Goal: Transaction & Acquisition: Purchase product/service

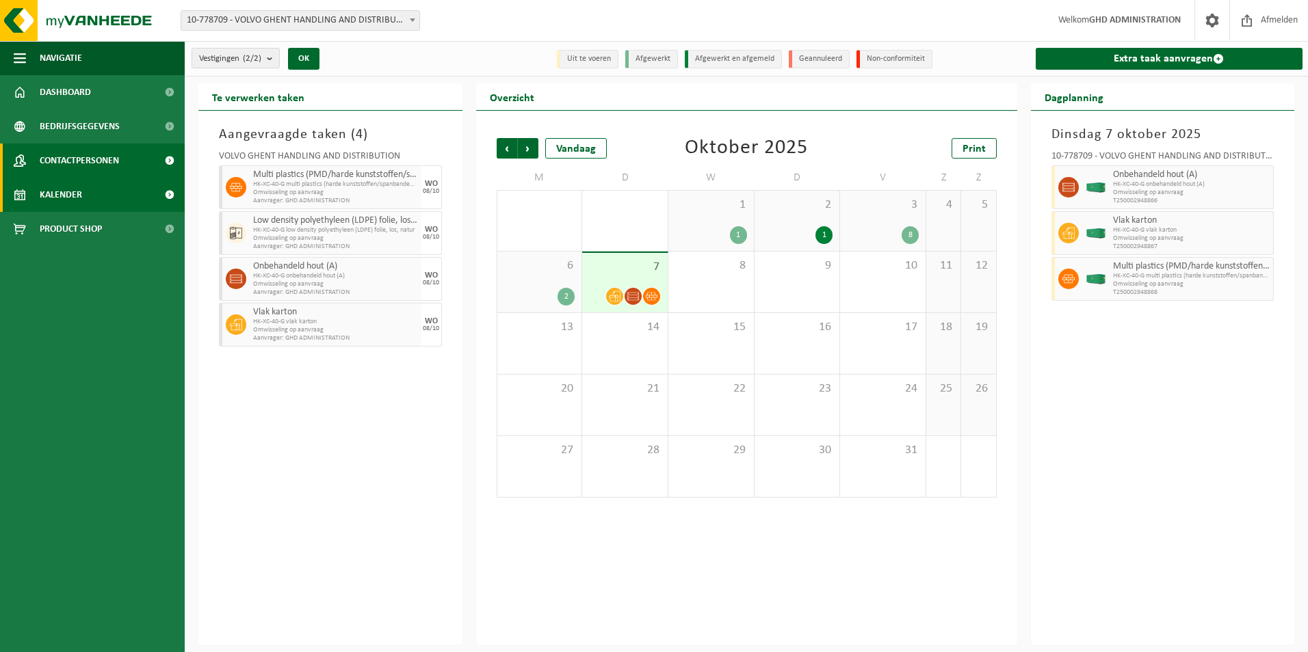
click at [170, 161] on span at bounding box center [169, 161] width 31 height 34
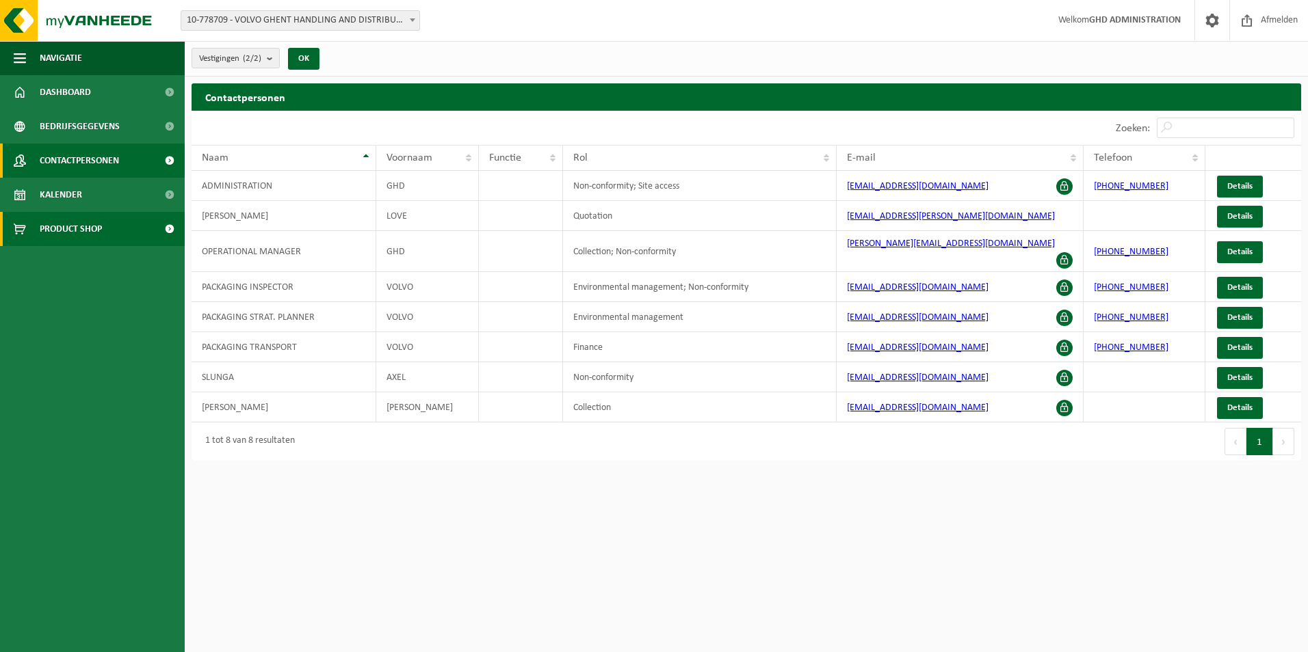
click at [70, 236] on span "Product Shop" at bounding box center [71, 229] width 62 height 34
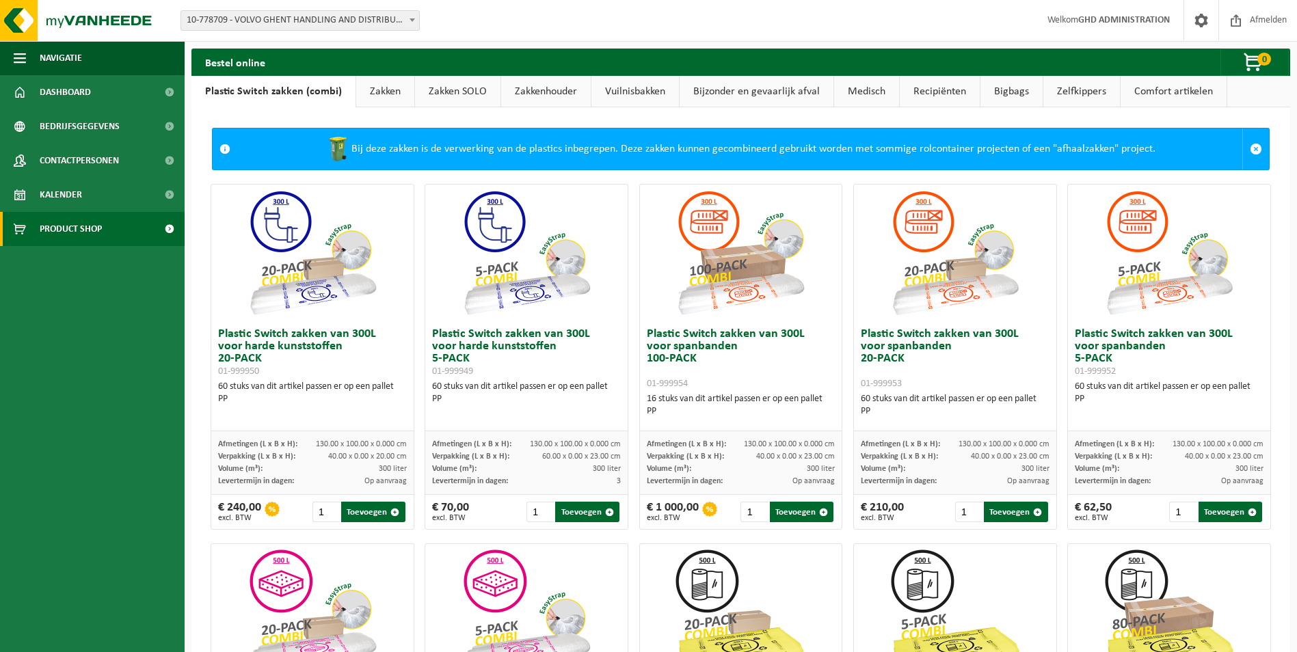
click at [389, 95] on link "Zakken" at bounding box center [385, 91] width 58 height 31
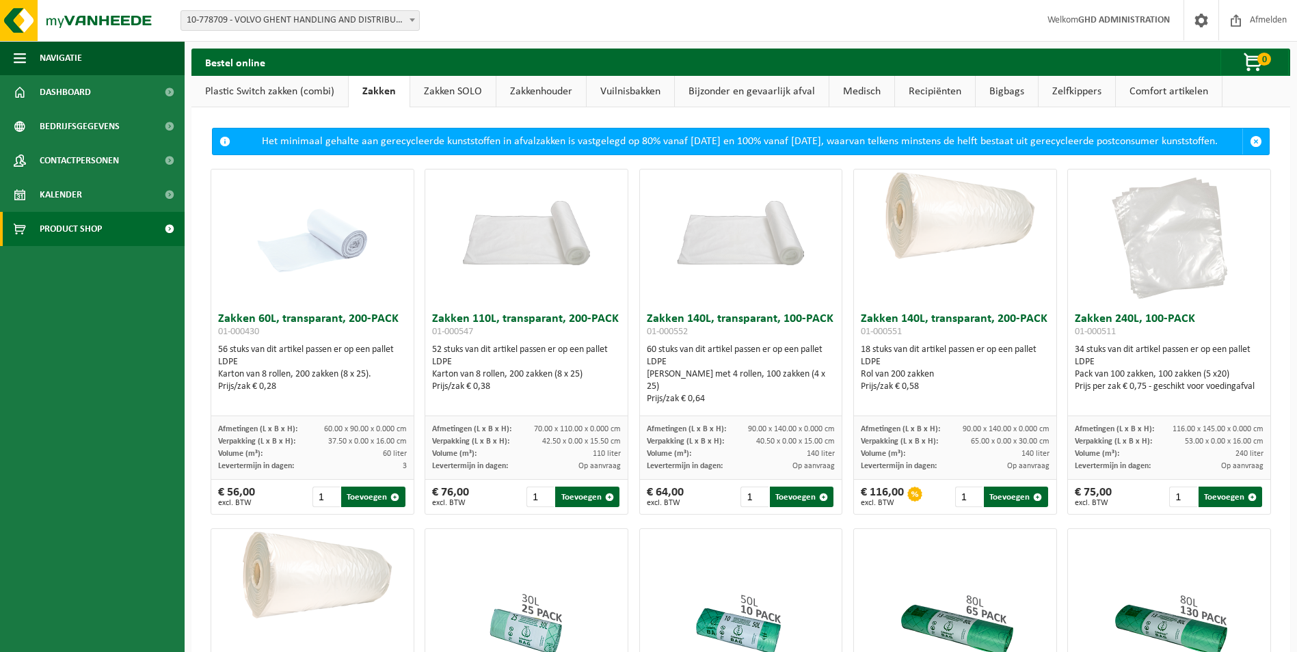
click at [542, 90] on link "Zakkenhouder" at bounding box center [541, 91] width 90 height 31
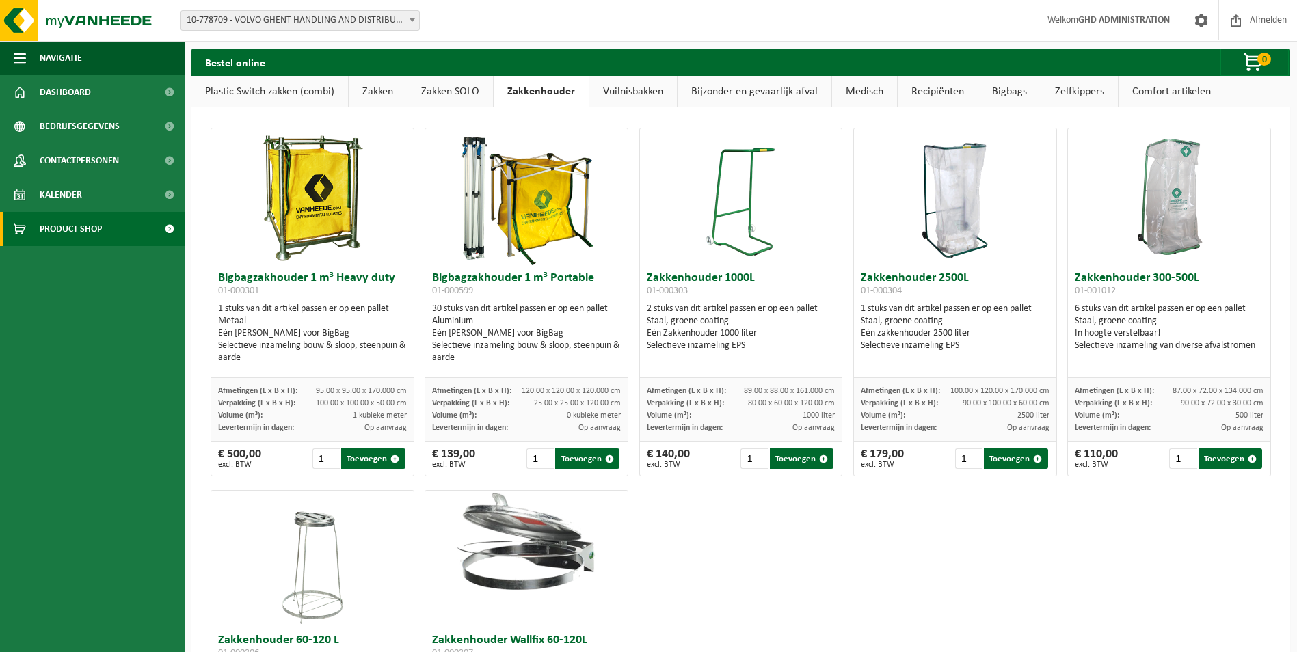
click at [641, 89] on link "Vuilnisbakken" at bounding box center [634, 91] width 88 height 31
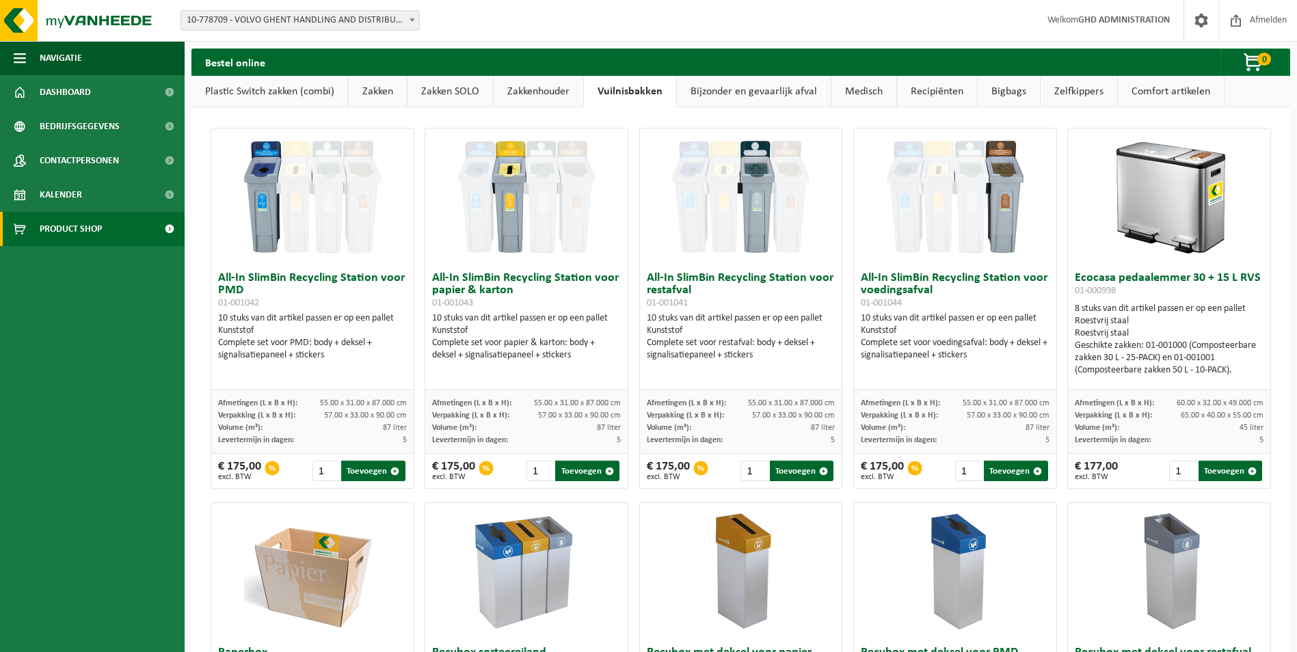
click at [732, 88] on link "Bijzonder en gevaarlijk afval" at bounding box center [754, 91] width 154 height 31
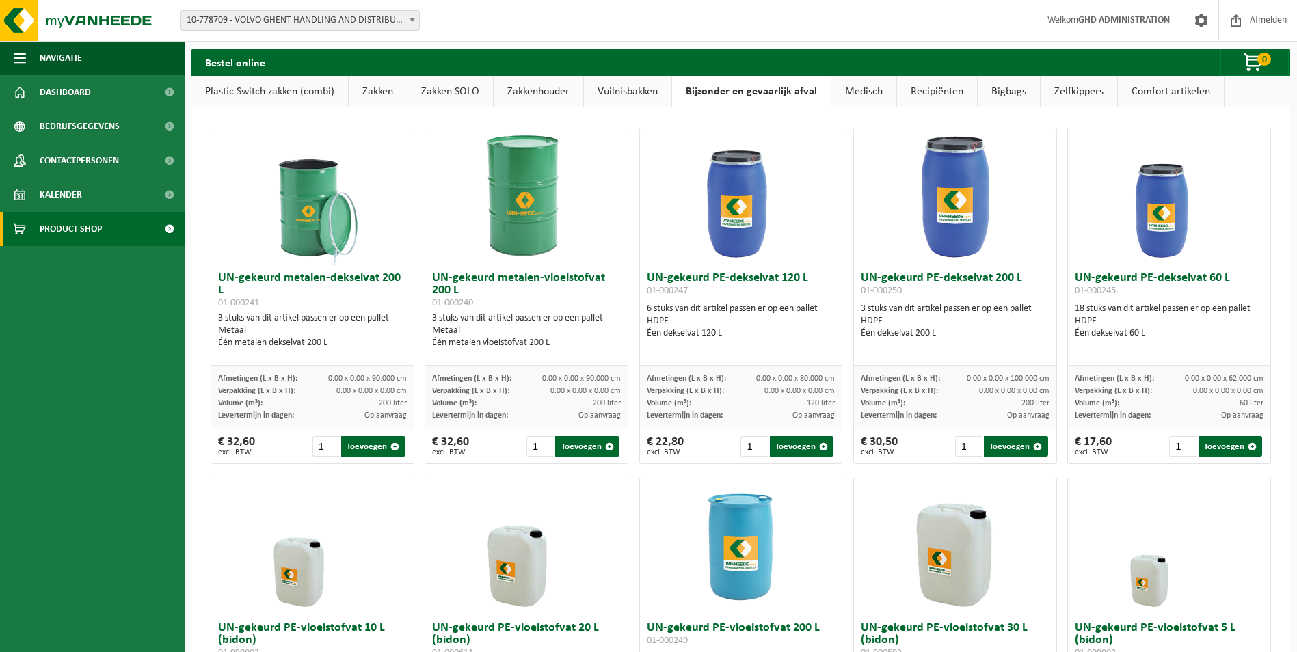
click at [837, 87] on link "Medisch" at bounding box center [864, 91] width 65 height 31
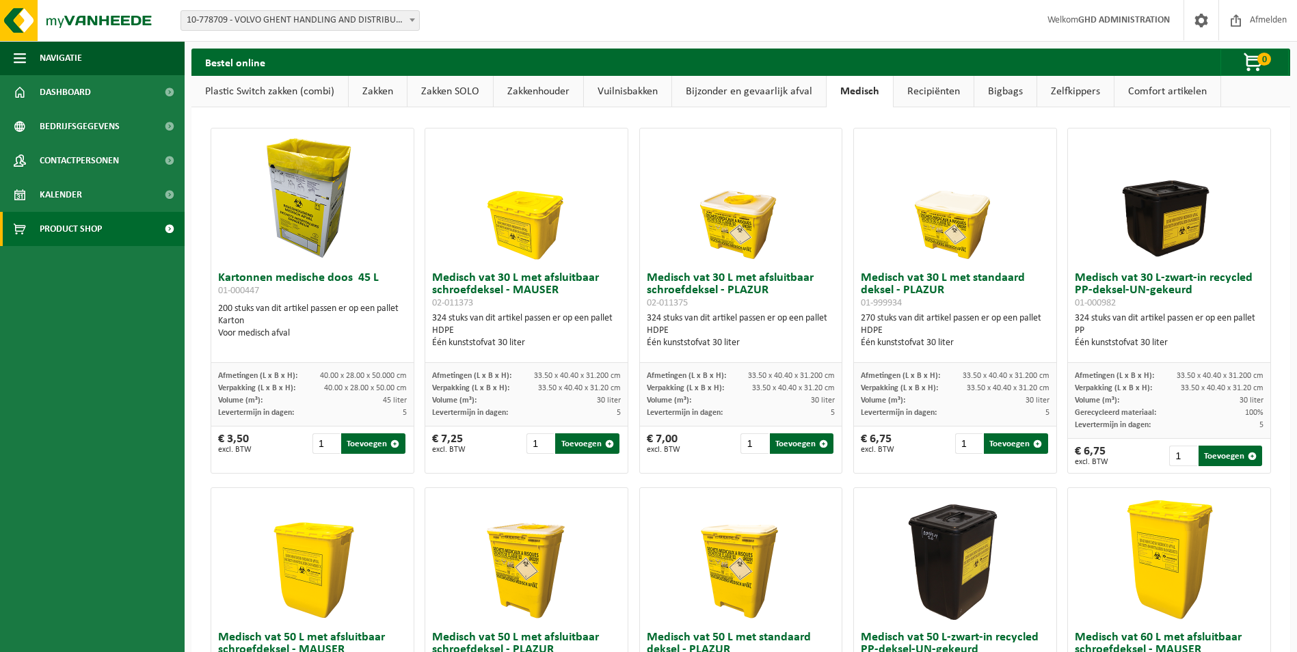
click at [923, 81] on link "Recipiënten" at bounding box center [934, 91] width 80 height 31
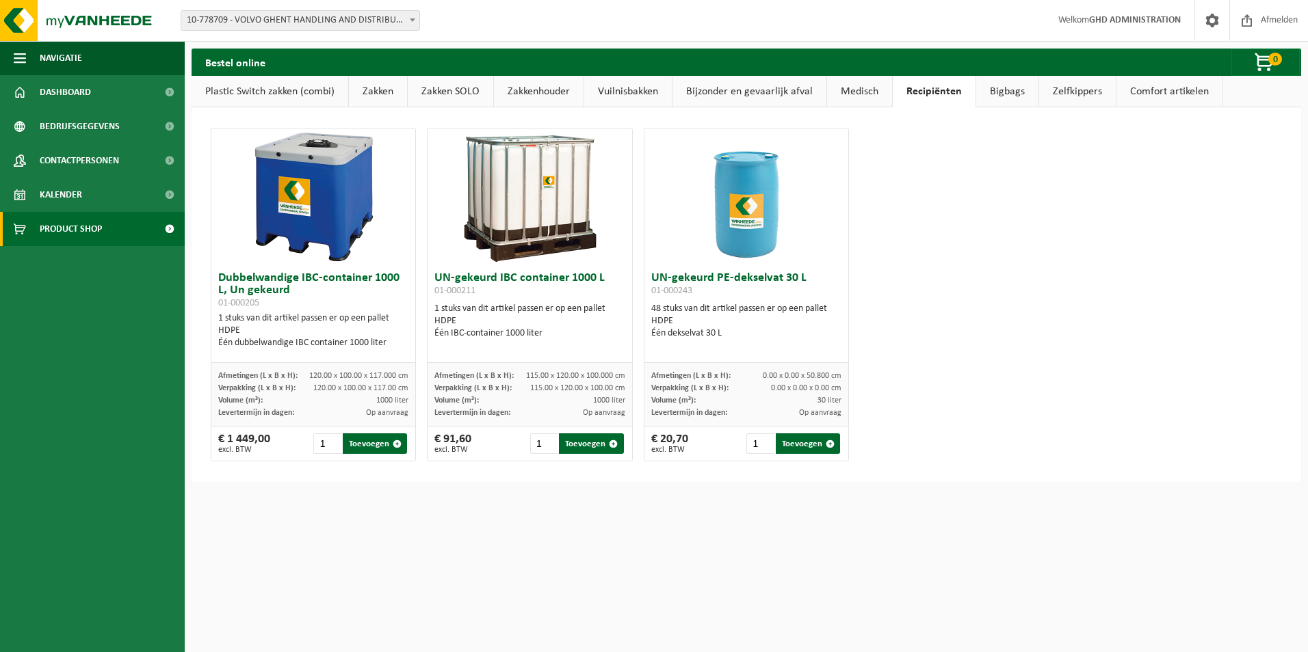
click at [978, 91] on link "Bigbags" at bounding box center [1007, 91] width 62 height 31
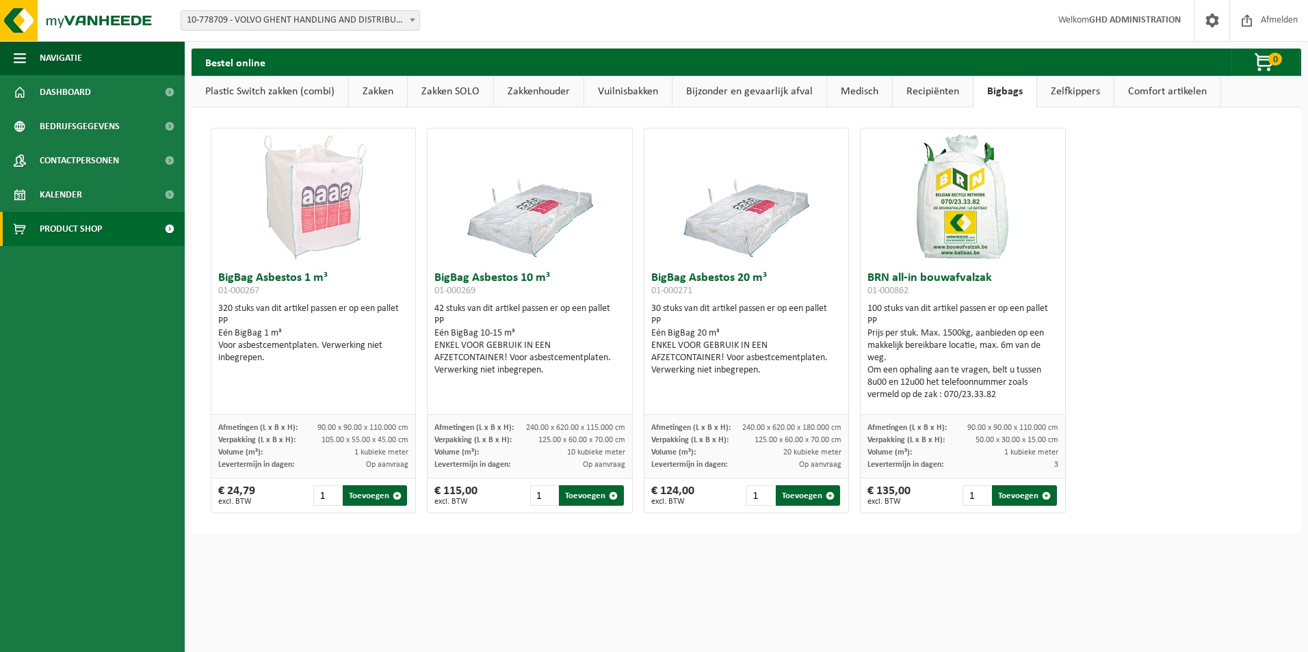
click at [1050, 90] on link "Zelfkippers" at bounding box center [1075, 91] width 77 height 31
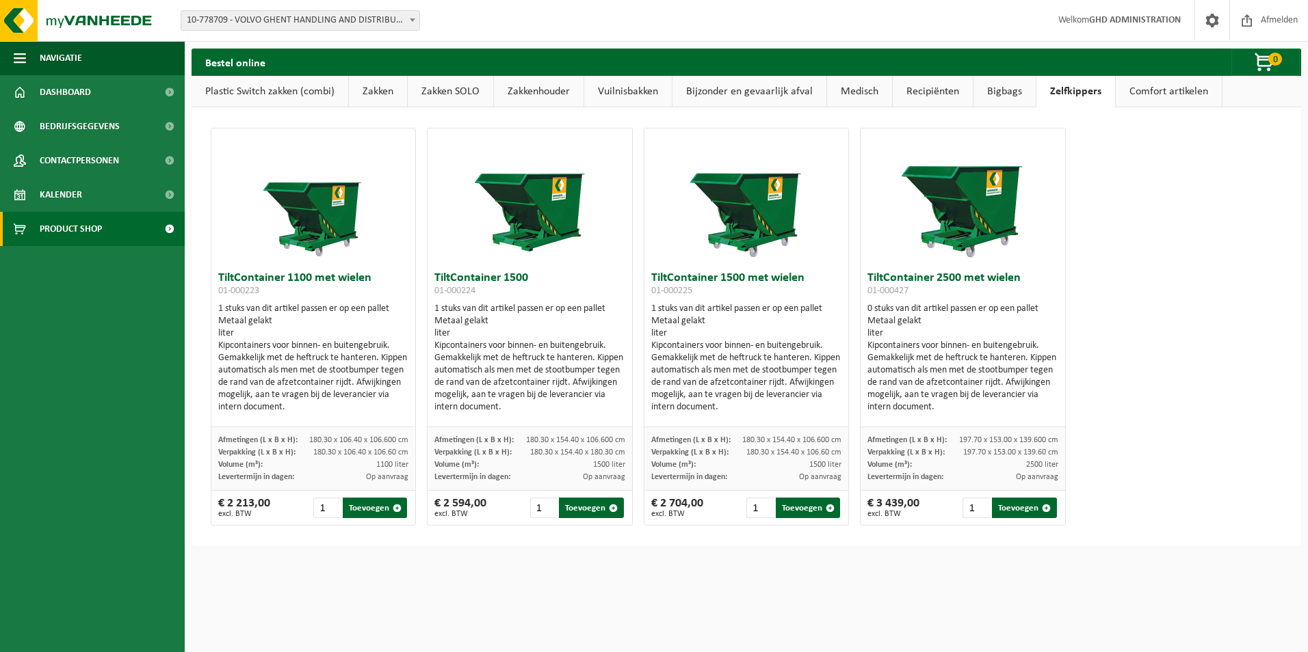
click at [1156, 94] on link "Comfort artikelen" at bounding box center [1168, 91] width 106 height 31
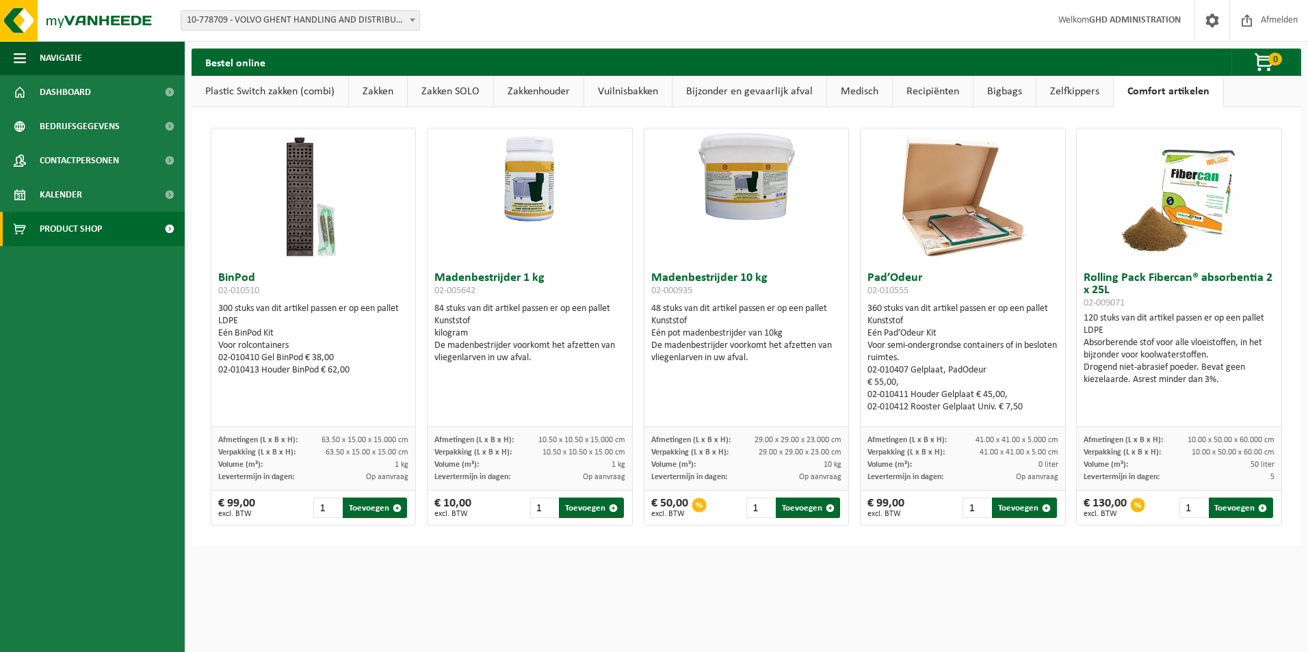
click at [1054, 95] on link "Zelfkippers" at bounding box center [1074, 91] width 77 height 31
